Goal: Task Accomplishment & Management: Manage account settings

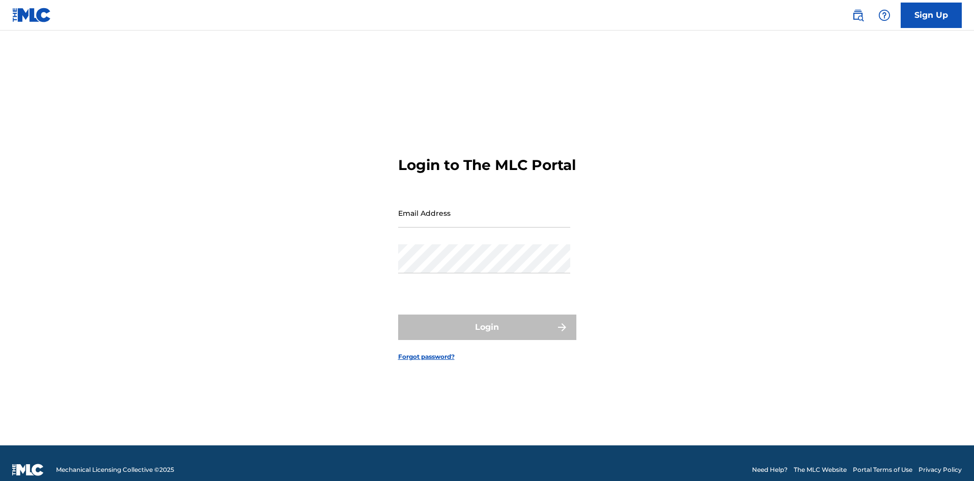
click at [446, 224] on input "Email Address" at bounding box center [484, 213] width 172 height 29
type input "[EMAIL_ADDRESS][DOMAIN_NAME]"
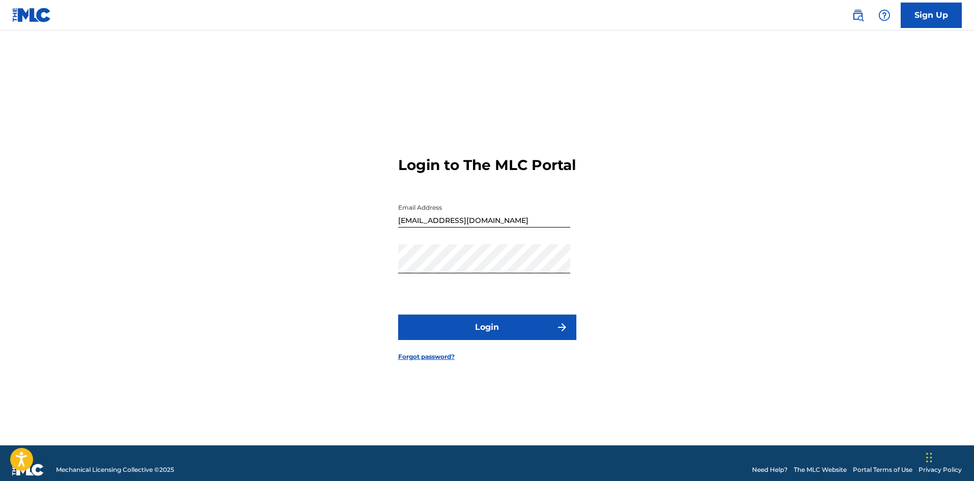
click at [482, 315] on button "Login" at bounding box center [487, 327] width 178 height 25
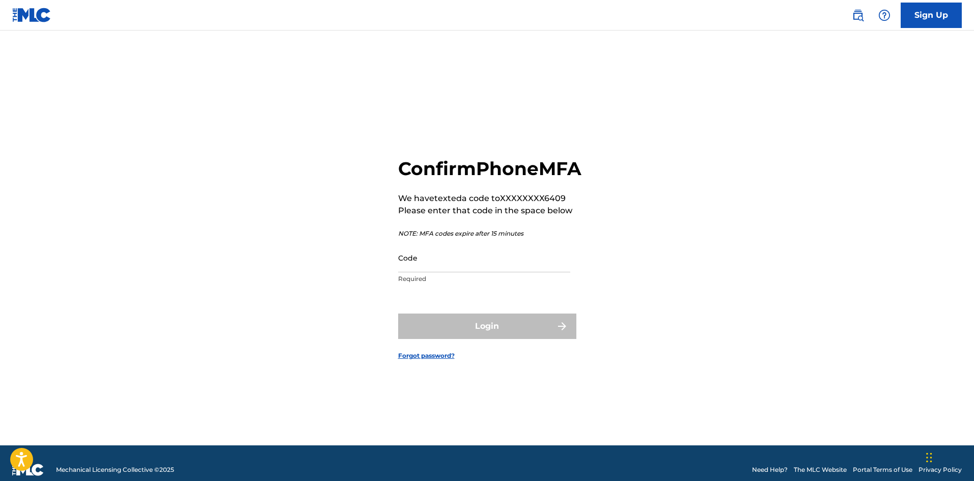
click at [461, 272] on input "Code" at bounding box center [484, 257] width 172 height 29
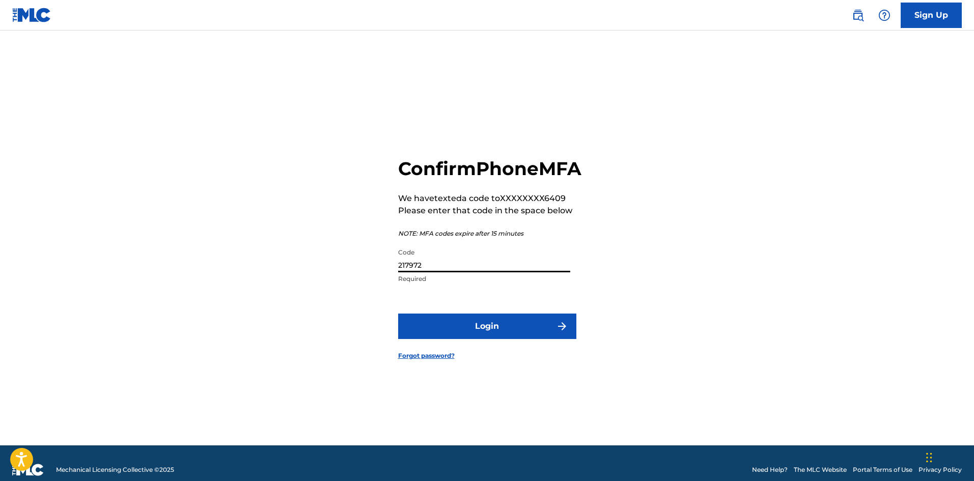
type input "217972"
click at [398, 314] on button "Login" at bounding box center [487, 326] width 178 height 25
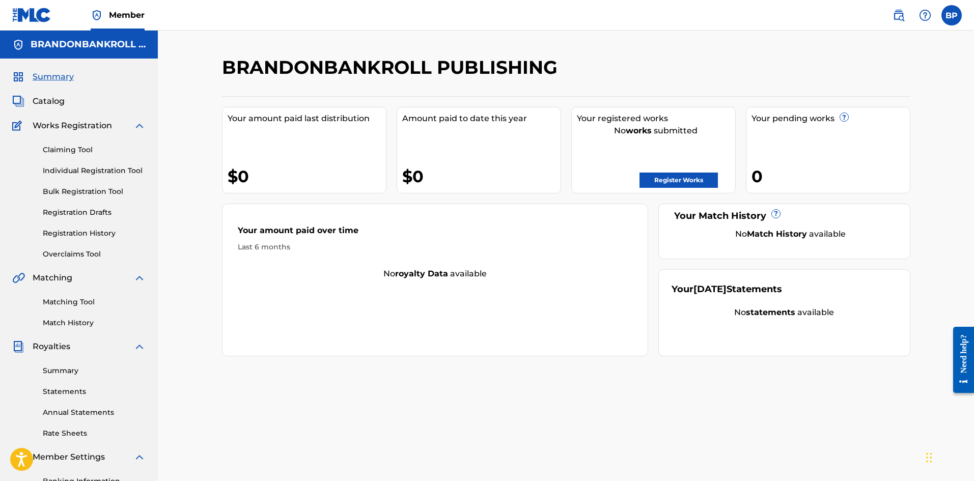
click at [55, 103] on span "Catalog" at bounding box center [49, 101] width 32 height 12
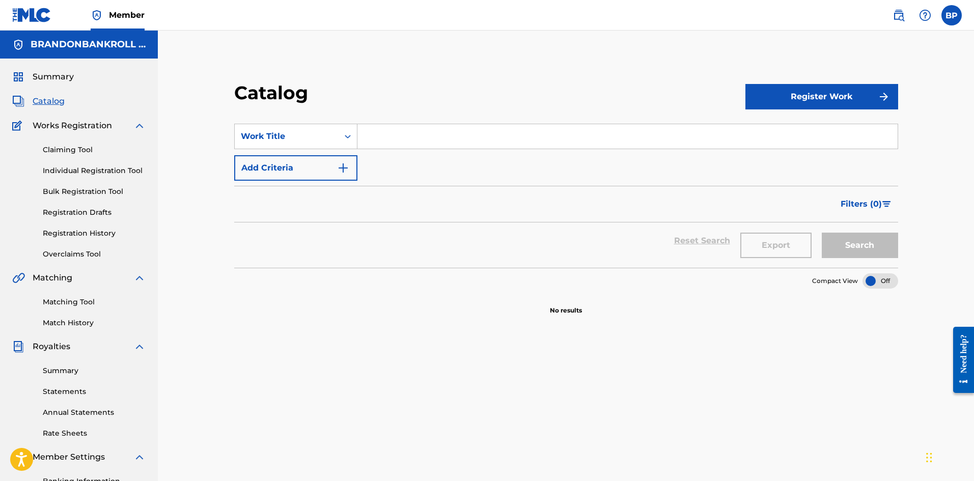
click at [81, 152] on link "Claiming Tool" at bounding box center [94, 150] width 103 height 11
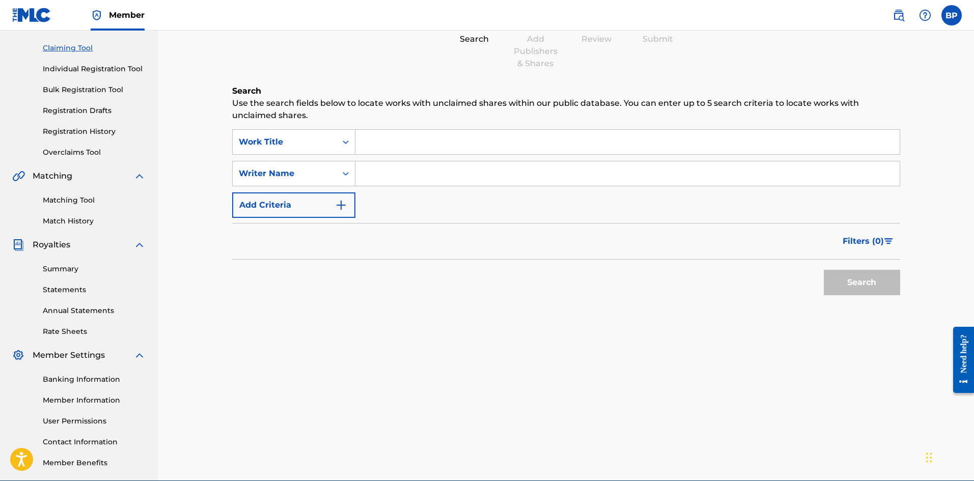
scroll to position [150, 0]
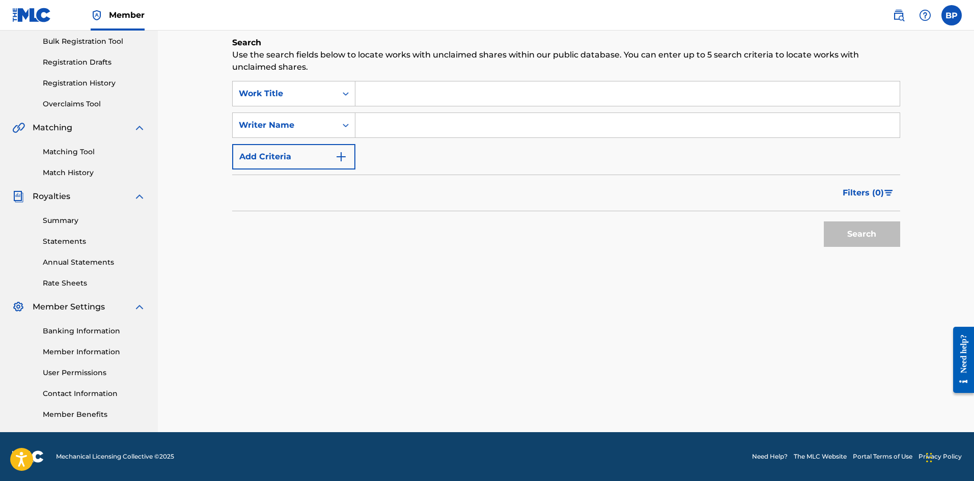
click at [77, 349] on link "Member Information" at bounding box center [94, 352] width 103 height 11
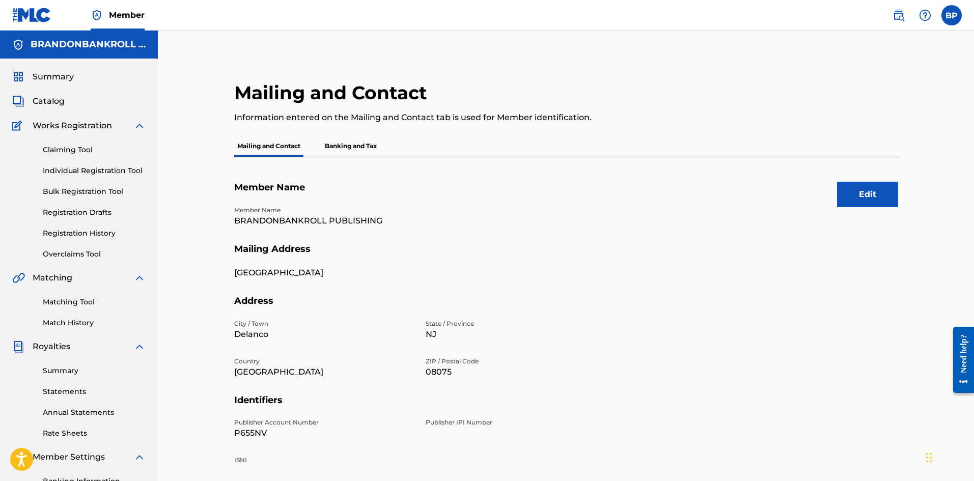
click at [69, 370] on link "Summary" at bounding box center [94, 371] width 103 height 11
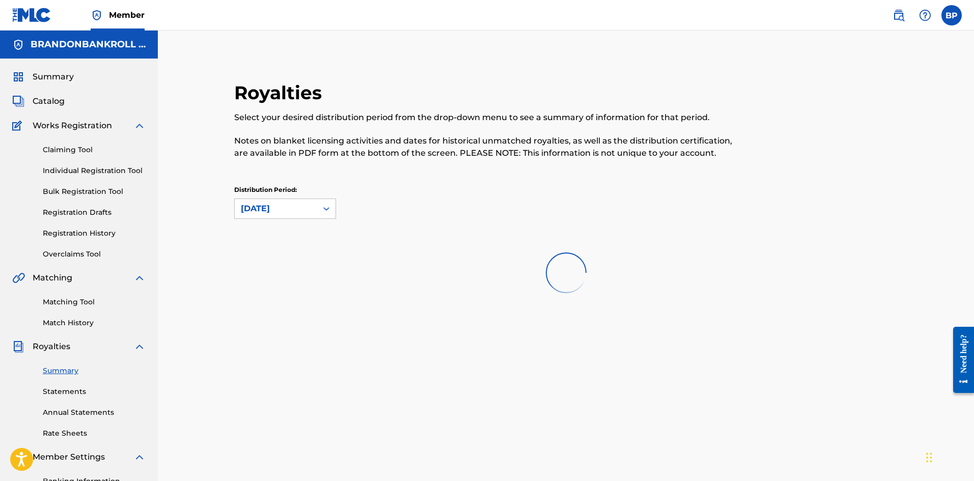
click at [76, 302] on link "Matching Tool" at bounding box center [94, 302] width 103 height 11
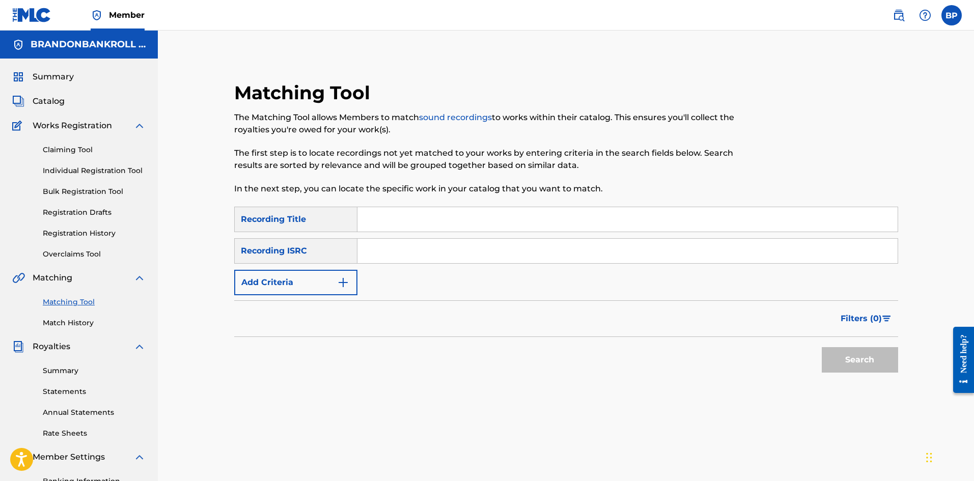
click at [72, 313] on div "Matching Tool Match History" at bounding box center [78, 306] width 133 height 44
click at [73, 320] on link "Match History" at bounding box center [94, 323] width 103 height 11
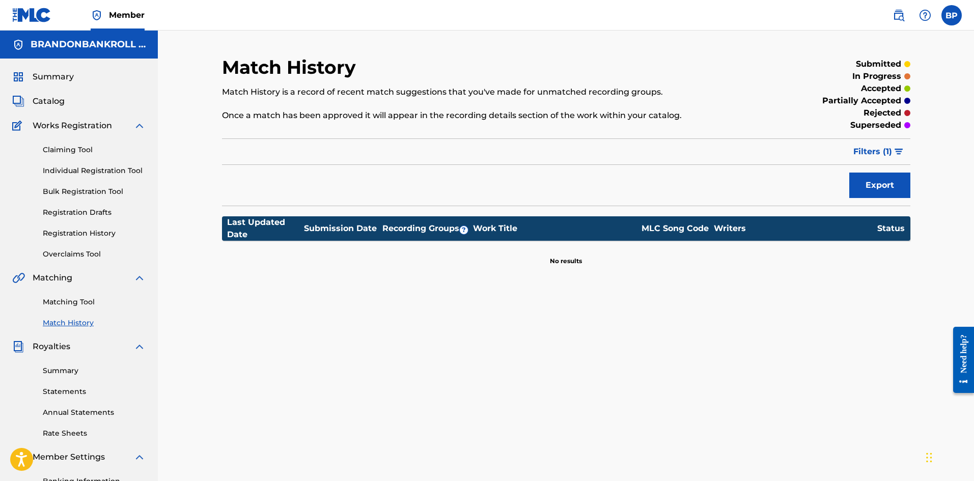
click at [81, 151] on link "Claiming Tool" at bounding box center [94, 150] width 103 height 11
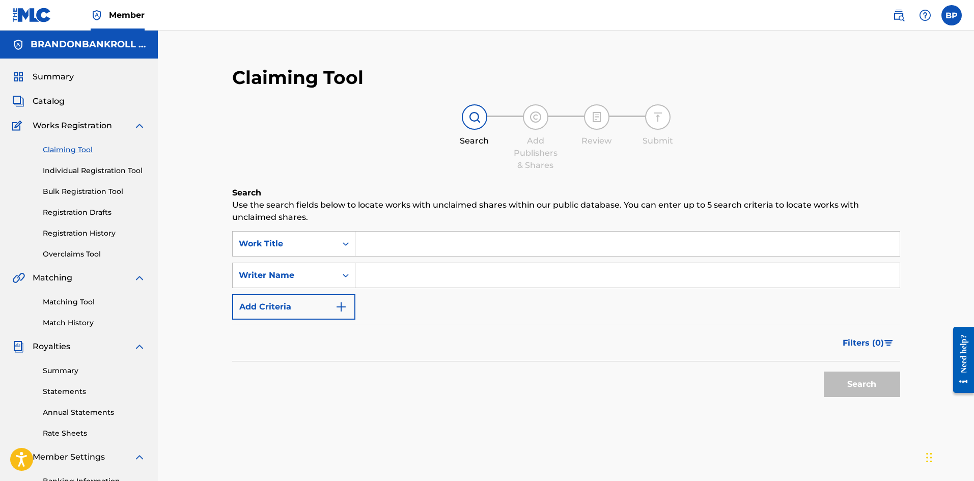
click at [87, 173] on link "Individual Registration Tool" at bounding box center [94, 171] width 103 height 11
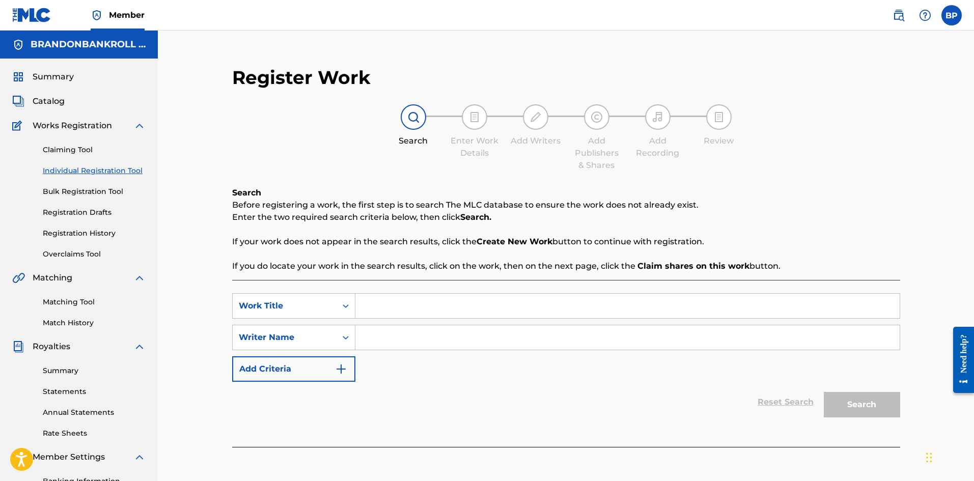
click at [86, 234] on link "Registration History" at bounding box center [94, 233] width 103 height 11
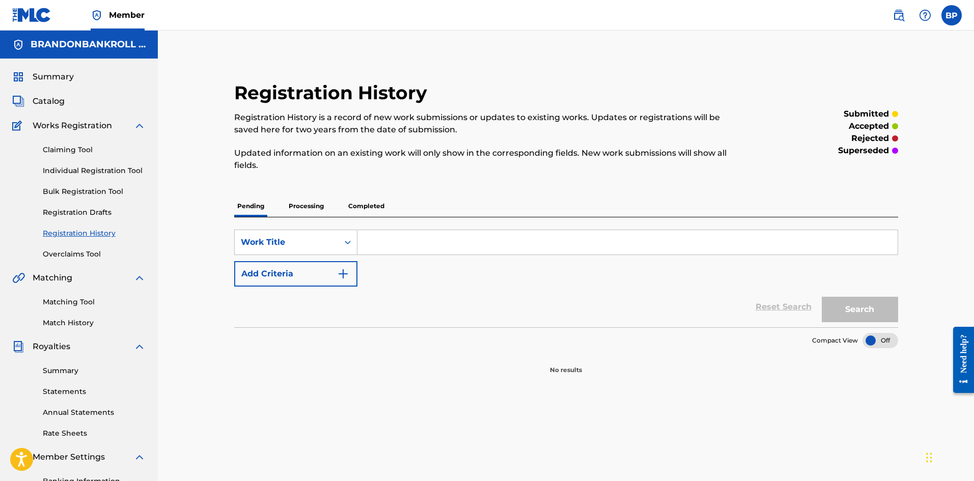
click at [303, 208] on p "Processing" at bounding box center [306, 206] width 41 height 21
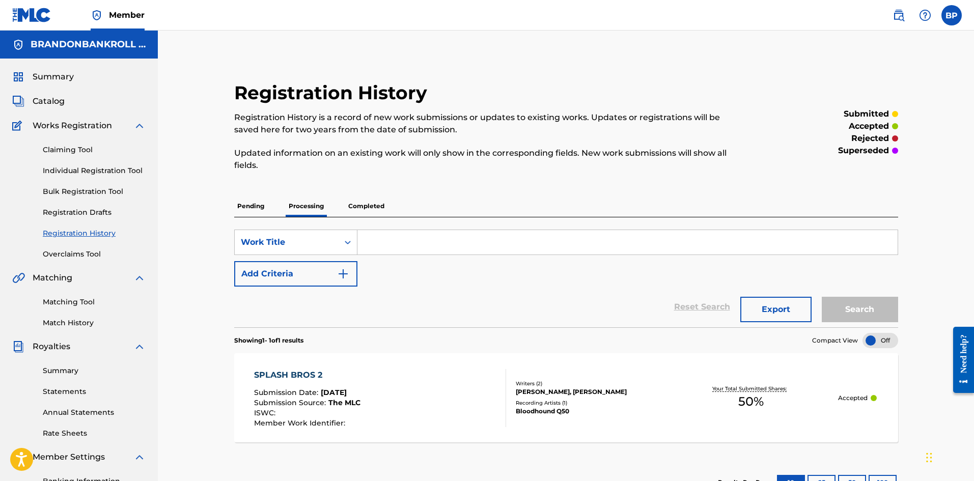
scroll to position [51, 0]
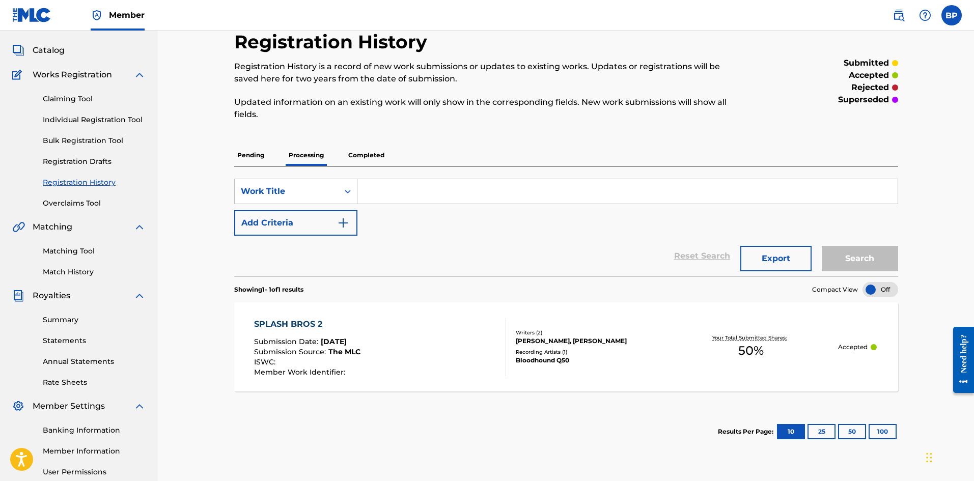
click at [381, 152] on p "Completed" at bounding box center [366, 155] width 42 height 21
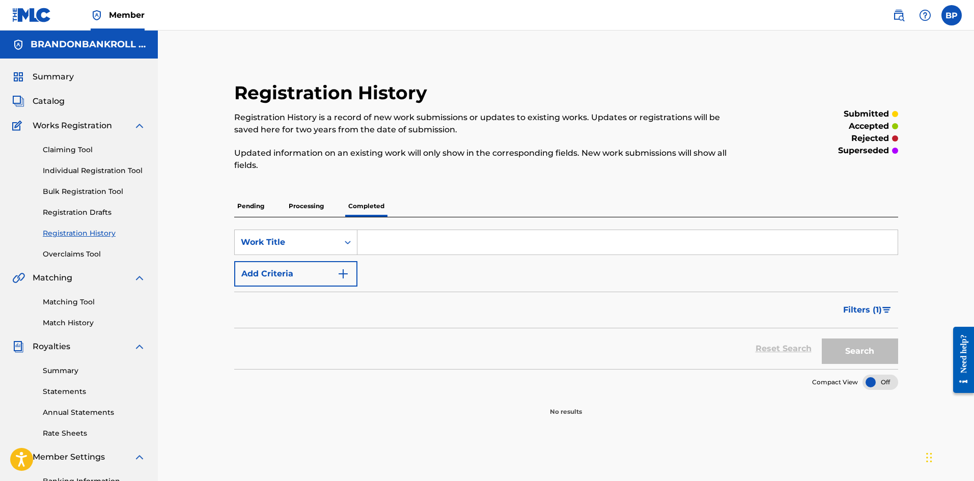
click at [320, 205] on p "Processing" at bounding box center [306, 206] width 41 height 21
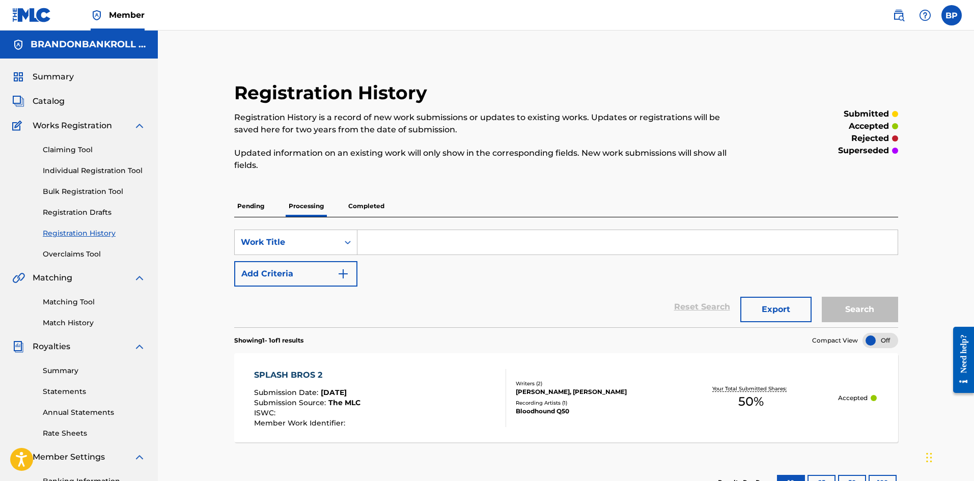
scroll to position [102, 0]
